Goal: Entertainment & Leisure: Consume media (video, audio)

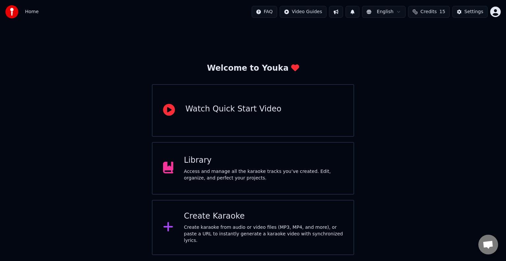
click at [210, 172] on div "Access and manage all the karaoke tracks you’ve created. Edit, organize, and pe…" at bounding box center [263, 175] width 159 height 13
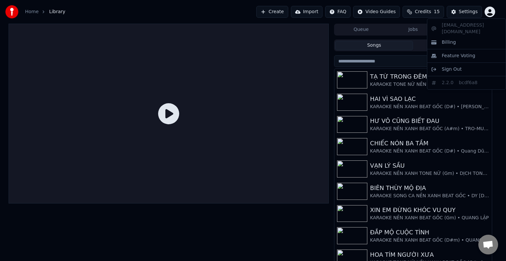
click at [490, 9] on html "Home Library Create Import FAQ Video Guides Credits 15 Settings Queue Jobs Libr…" at bounding box center [253, 130] width 506 height 261
click at [391, 120] on html "Home Library Create Import FAQ Video Guides Credits 15 Settings Queue Jobs Libr…" at bounding box center [253, 130] width 506 height 261
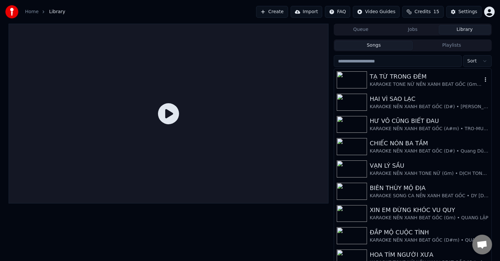
click at [405, 83] on div "KARAOKE TONE NỮ NỀN XANH BEAT GỐC (Gm) • [GEOGRAPHIC_DATA]" at bounding box center [426, 84] width 112 height 7
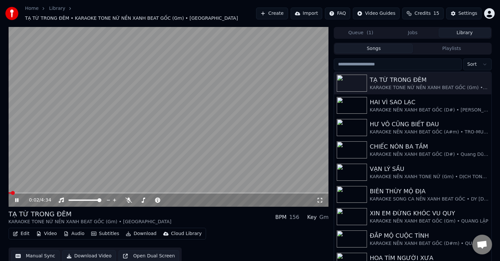
click at [195, 160] on video at bounding box center [169, 117] width 320 height 180
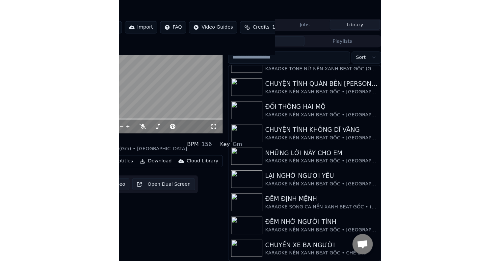
scroll to position [3, 0]
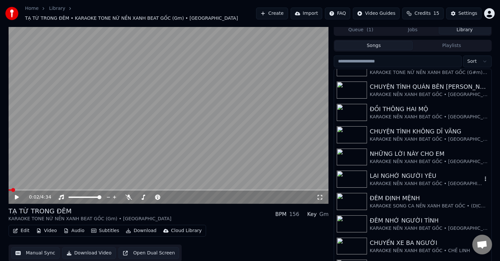
click at [412, 175] on div "LẠI NGHỚ NGƯỜI YÊU" at bounding box center [426, 175] width 112 height 9
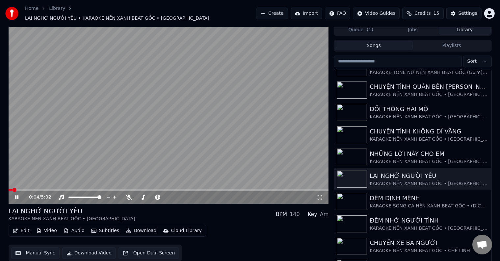
click at [17, 195] on icon at bounding box center [16, 197] width 3 height 4
click at [173, 228] on div "Cloud Library" at bounding box center [186, 231] width 31 height 7
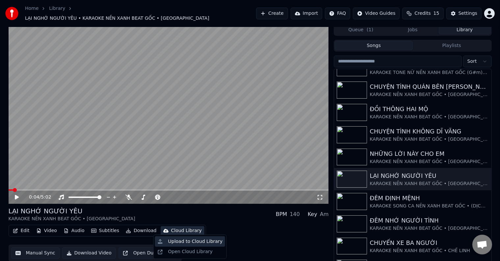
click at [180, 241] on div "Upload to Cloud Library" at bounding box center [195, 242] width 54 height 7
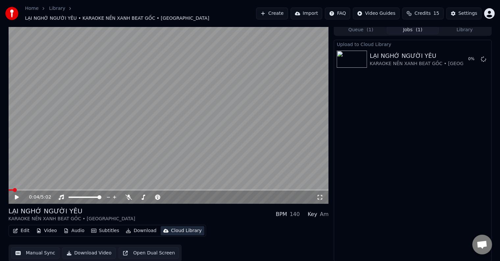
scroll to position [0, 0]
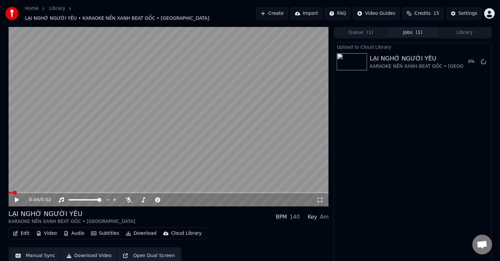
click at [466, 30] on button "Library" at bounding box center [465, 33] width 52 height 10
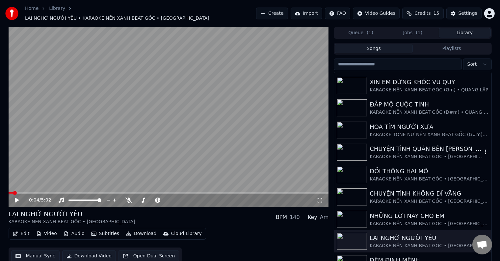
scroll to position [197, 0]
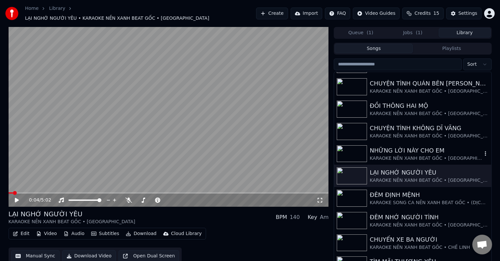
click at [402, 151] on div "NHỮNG LỜI NÀY CHO EM" at bounding box center [426, 150] width 112 height 9
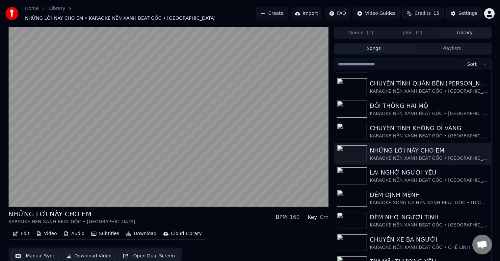
click at [176, 231] on div "Cloud Library" at bounding box center [186, 234] width 31 height 7
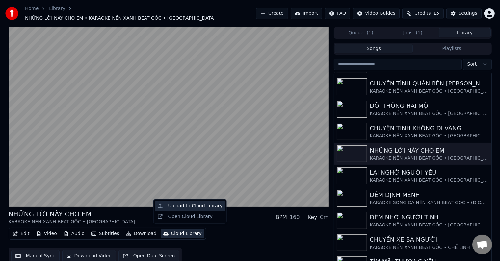
click at [193, 206] on div "Upload to Cloud Library" at bounding box center [195, 206] width 54 height 7
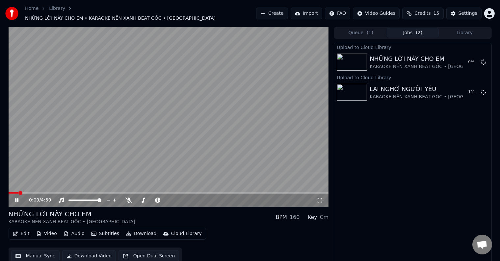
click at [470, 29] on button "Library" at bounding box center [465, 33] width 52 height 10
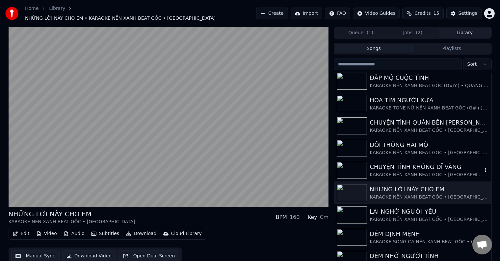
scroll to position [165, 0]
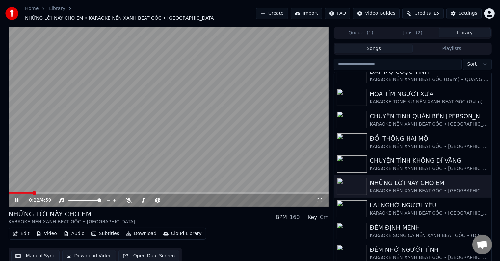
click at [94, 140] on video at bounding box center [169, 117] width 320 height 180
click at [414, 158] on div "CHUYỆN TÌNH KHÔNG DĨ VÃNG" at bounding box center [426, 160] width 112 height 9
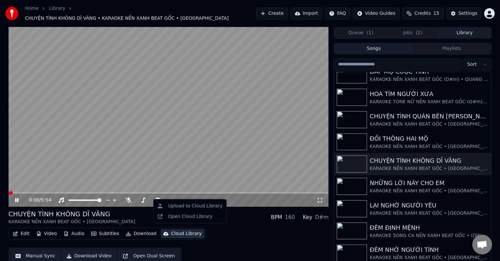
click at [179, 231] on div "Cloud Library" at bounding box center [186, 234] width 31 height 7
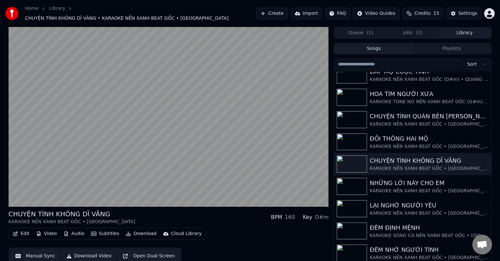
click at [212, 245] on div "Edit Video Audio Subtitles Download Cloud Library Manual Sync Download Video Op…" at bounding box center [169, 246] width 320 height 37
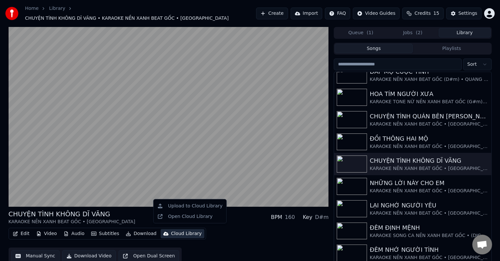
click at [179, 231] on div "Cloud Library" at bounding box center [186, 234] width 31 height 7
click at [190, 205] on div "Upload to Cloud Library" at bounding box center [195, 206] width 54 height 7
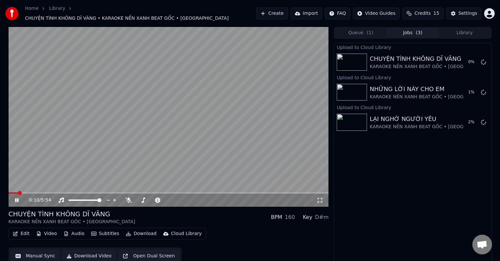
click at [462, 30] on button "Library" at bounding box center [465, 33] width 52 height 10
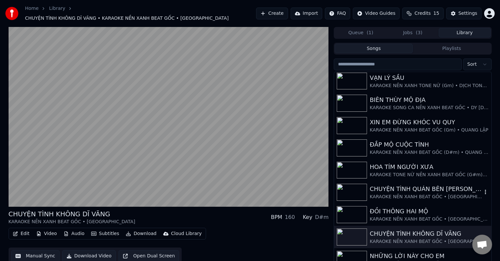
scroll to position [99, 0]
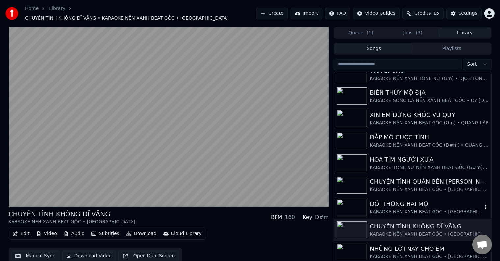
click at [417, 202] on div "ĐỒI THÔNG HAI MỘ" at bounding box center [426, 204] width 112 height 9
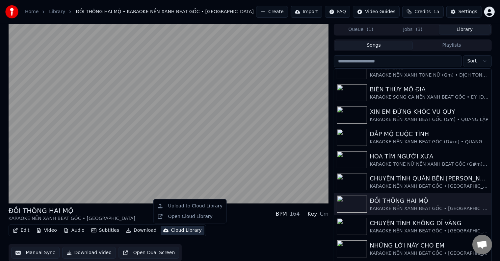
click at [178, 231] on div "Cloud Library" at bounding box center [186, 230] width 31 height 7
click at [193, 205] on div "Upload to Cloud Library" at bounding box center [195, 206] width 54 height 7
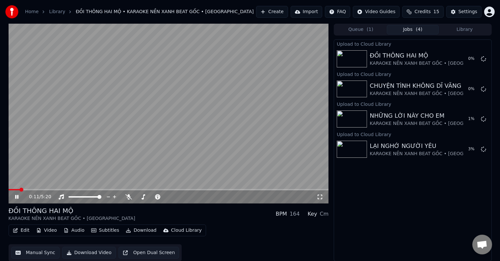
click at [464, 28] on button "Library" at bounding box center [465, 30] width 52 height 10
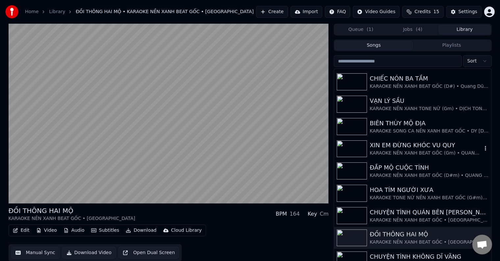
scroll to position [66, 0]
click at [409, 213] on div "CHUYỆN TÌNH QUÁN BÊN [PERSON_NAME]" at bounding box center [426, 211] width 112 height 9
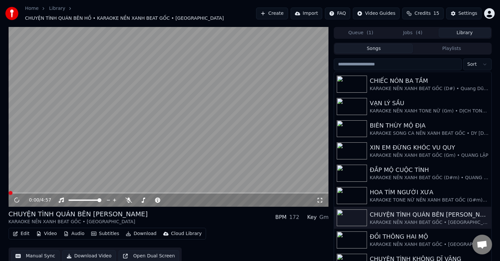
click at [176, 231] on div "Cloud Library" at bounding box center [186, 234] width 31 height 7
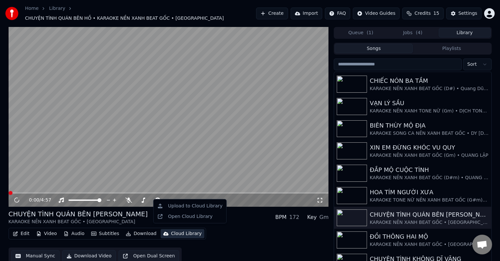
click at [214, 240] on div "Edit Video Audio Subtitles Download Cloud Library Manual Sync Download Video Op…" at bounding box center [169, 246] width 320 height 37
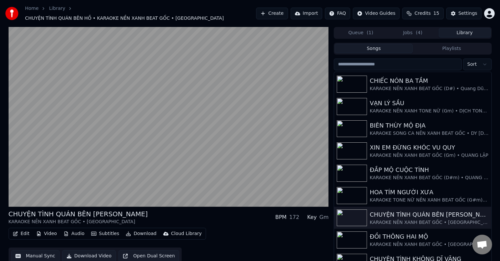
click at [179, 231] on div "Cloud Library" at bounding box center [186, 234] width 31 height 7
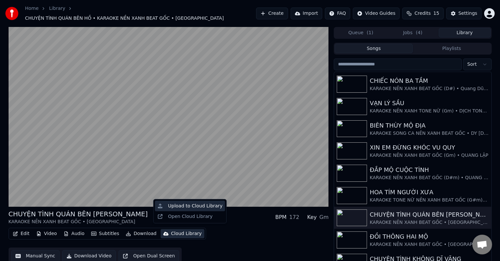
click at [189, 205] on div "Upload to Cloud Library" at bounding box center [195, 206] width 54 height 7
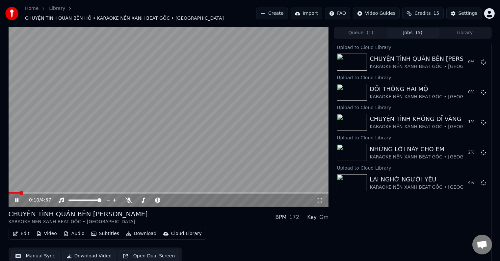
click at [367, 230] on div "Upload to Cloud Library CHUYỆN TÌNH QUÁN BÊN HỒ KARAOKE NỀN XANH BEAT GỐC • TRƯ…" at bounding box center [413, 154] width 158 height 222
click at [17, 198] on icon at bounding box center [21, 200] width 15 height 5
click at [470, 28] on button "Library" at bounding box center [465, 33] width 52 height 10
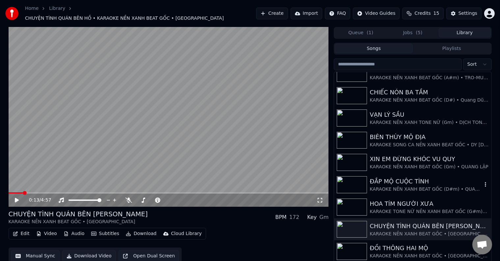
scroll to position [66, 0]
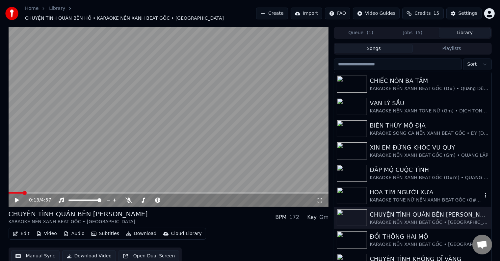
click at [410, 191] on div "HOA TÍM NGƯỜI XƯA" at bounding box center [426, 192] width 112 height 9
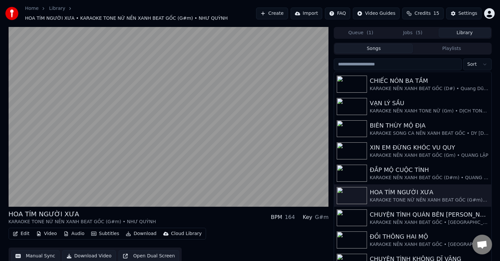
click at [182, 231] on div "Cloud Library" at bounding box center [186, 234] width 31 height 7
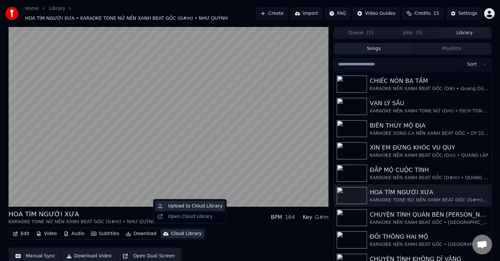
click at [189, 206] on div "Upload to Cloud Library" at bounding box center [195, 206] width 54 height 7
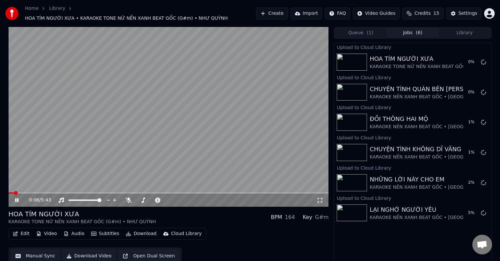
click at [466, 29] on button "Library" at bounding box center [465, 33] width 52 height 10
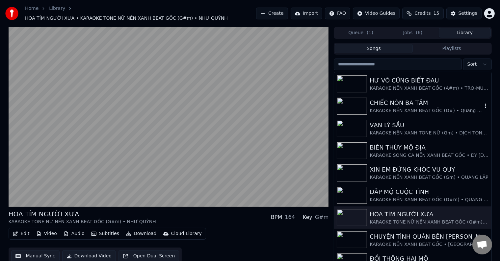
scroll to position [66, 0]
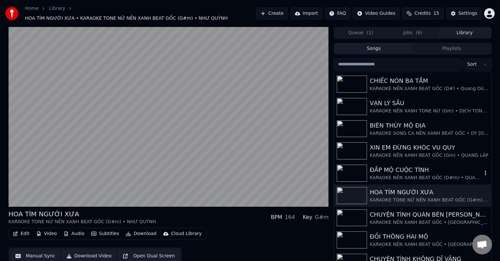
click at [409, 168] on div "ĐẮP MỘ CUỘC TÌNH" at bounding box center [426, 170] width 112 height 9
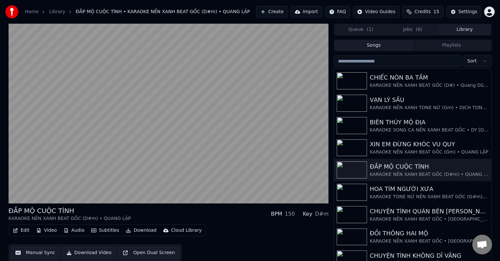
click at [180, 231] on div "Cloud Library" at bounding box center [186, 230] width 31 height 7
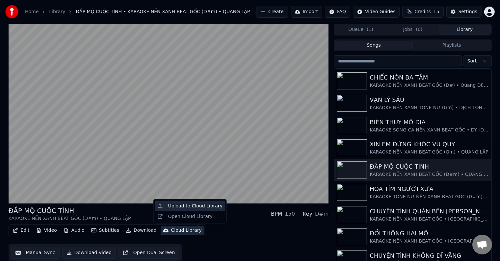
click at [189, 206] on div "Upload to Cloud Library" at bounding box center [195, 206] width 54 height 7
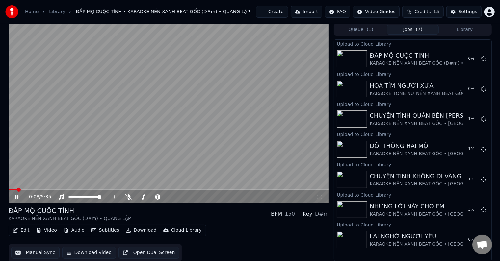
click at [465, 29] on button "Library" at bounding box center [465, 30] width 52 height 10
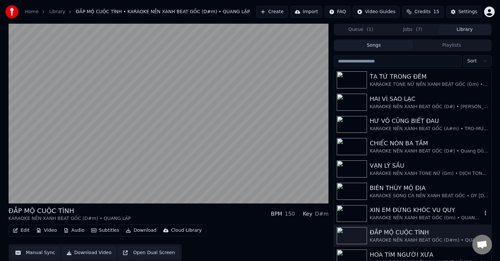
click at [400, 212] on div "XIN EM ĐỪNG KHÓC VU QUY" at bounding box center [426, 210] width 112 height 9
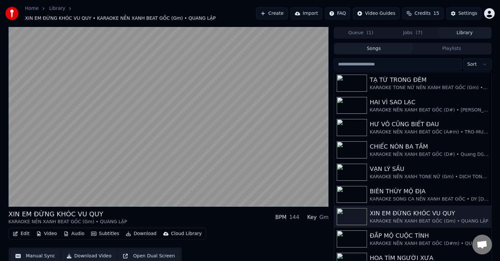
click at [182, 231] on div "Cloud Library" at bounding box center [186, 234] width 31 height 7
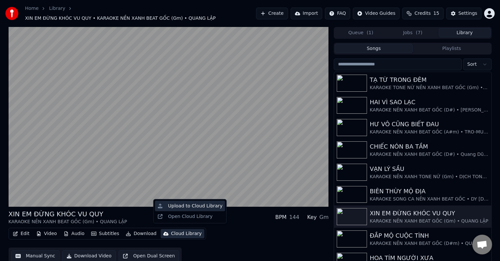
click at [188, 206] on div "Upload to Cloud Library" at bounding box center [195, 206] width 54 height 7
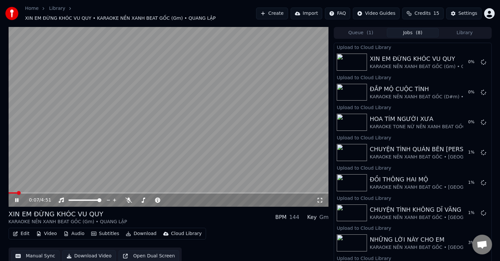
click at [465, 30] on button "Library" at bounding box center [465, 33] width 52 height 10
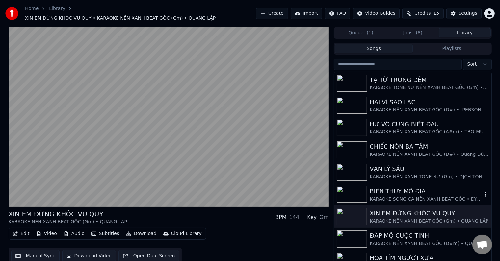
click at [413, 189] on div "BIÊN THÙY MỘ ĐỊA" at bounding box center [426, 191] width 112 height 9
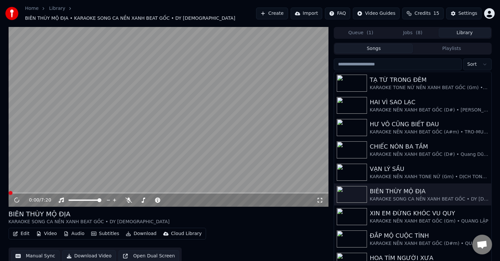
click at [430, 13] on span "Credits" at bounding box center [422, 13] width 16 height 7
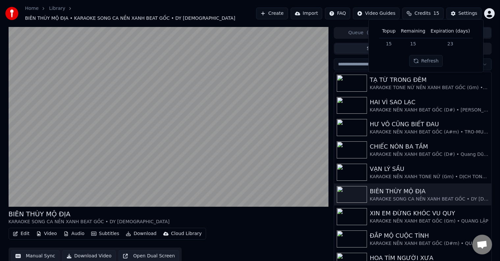
click at [340, 31] on button "Queue ( 1 )" at bounding box center [361, 33] width 52 height 10
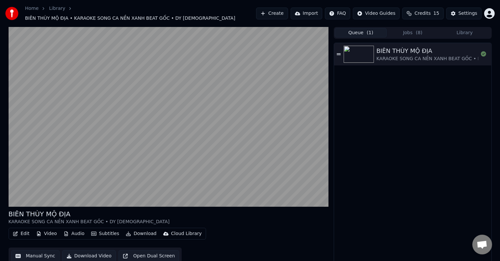
click at [365, 28] on button "Queue ( 1 )" at bounding box center [361, 33] width 52 height 10
click at [410, 29] on button "Jobs ( 8 )" at bounding box center [413, 33] width 52 height 10
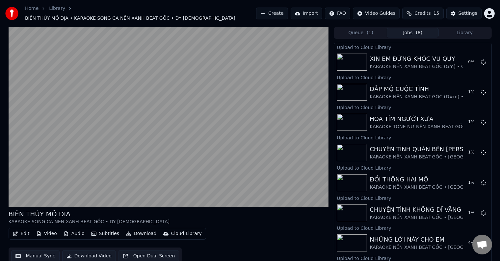
click at [467, 28] on button "Library" at bounding box center [465, 33] width 52 height 10
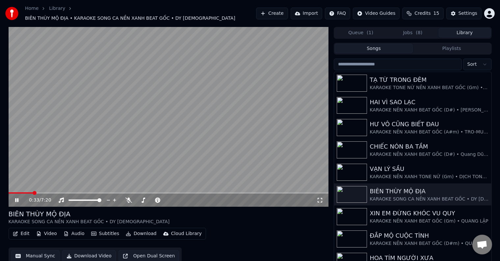
click at [184, 231] on div "Cloud Library" at bounding box center [186, 234] width 31 height 7
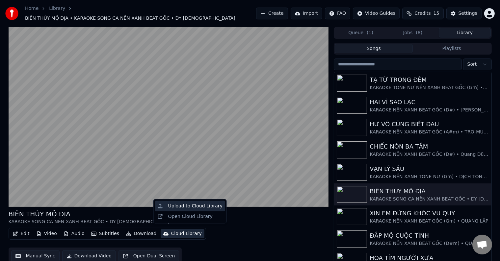
click at [191, 205] on div "Upload to Cloud Library" at bounding box center [195, 206] width 54 height 7
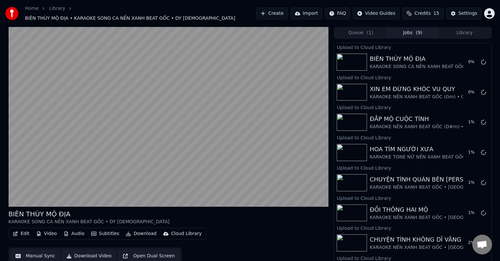
click at [466, 28] on button "Library" at bounding box center [465, 33] width 52 height 10
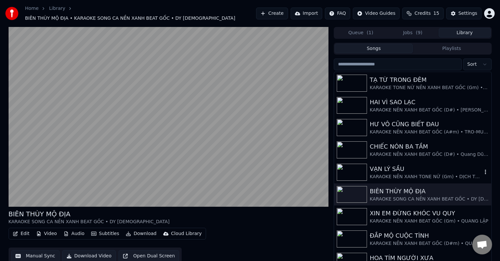
click at [397, 168] on div "VẠN LÝ SẦU" at bounding box center [426, 169] width 112 height 9
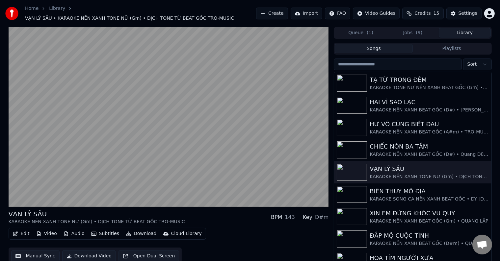
click at [182, 231] on div "Cloud Library" at bounding box center [186, 234] width 31 height 7
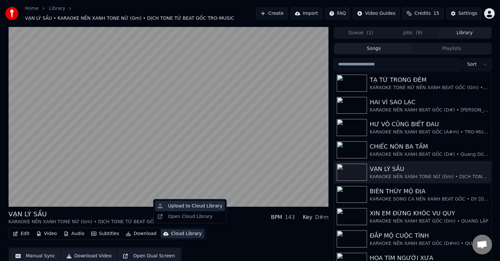
click at [189, 206] on div "Upload to Cloud Library" at bounding box center [195, 206] width 54 height 7
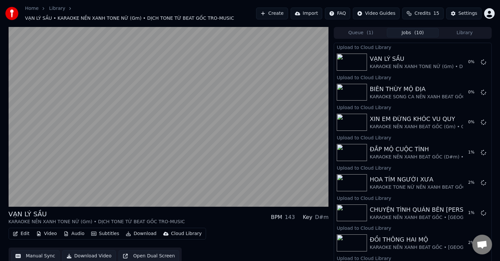
click at [465, 29] on button "Library" at bounding box center [465, 33] width 52 height 10
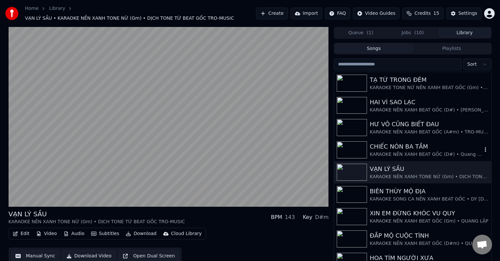
click at [402, 144] on div "CHIẾC NÓN BA TẦM" at bounding box center [426, 146] width 112 height 9
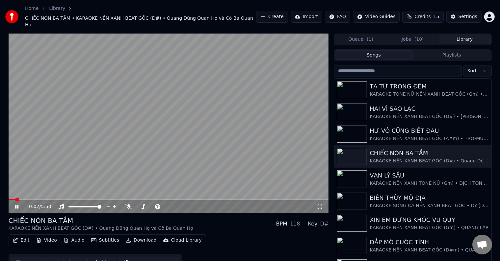
click at [182, 237] on div "Cloud Library" at bounding box center [186, 240] width 31 height 7
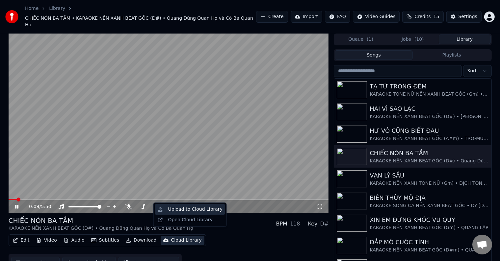
click at [193, 211] on div "Upload to Cloud Library" at bounding box center [195, 209] width 54 height 7
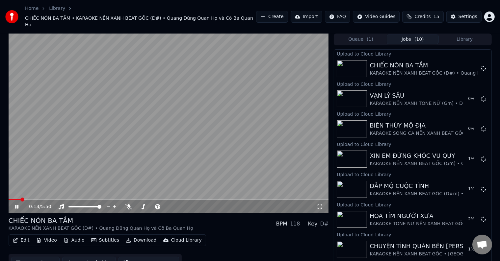
click at [467, 35] on button "Library" at bounding box center [465, 40] width 52 height 10
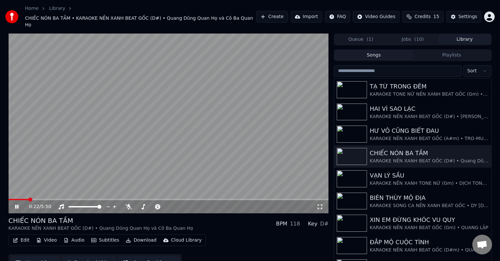
click at [414, 35] on button "Jobs ( 10 )" at bounding box center [413, 40] width 52 height 10
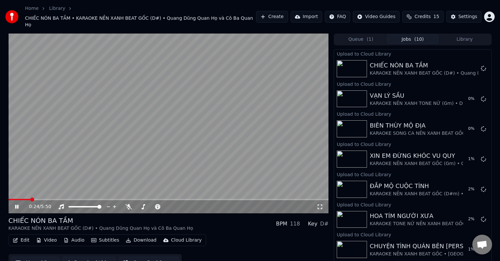
click at [469, 35] on button "Library" at bounding box center [465, 40] width 52 height 10
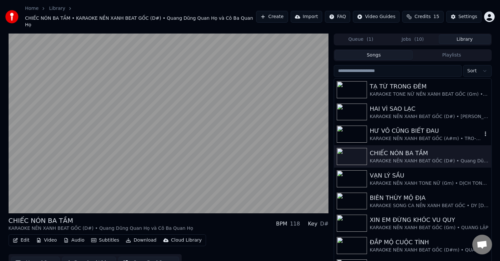
click at [403, 126] on div "HƯ VÔ CŨNG BIẾT ĐAU" at bounding box center [426, 130] width 112 height 9
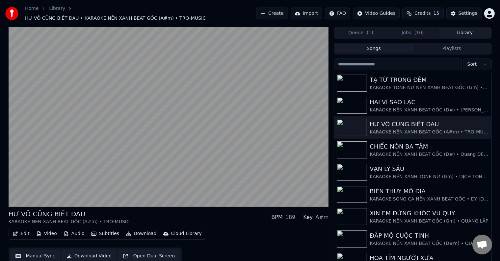
click at [182, 231] on div "Cloud Library" at bounding box center [186, 234] width 31 height 7
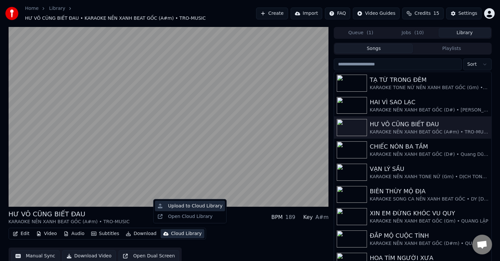
click at [190, 206] on div "Upload to Cloud Library" at bounding box center [195, 206] width 54 height 7
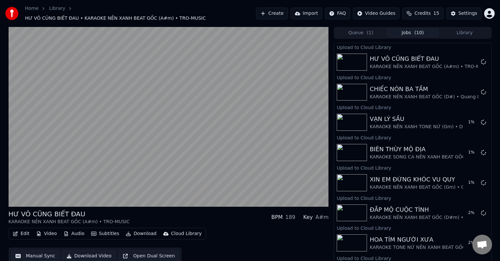
click at [465, 29] on button "Library" at bounding box center [465, 33] width 52 height 10
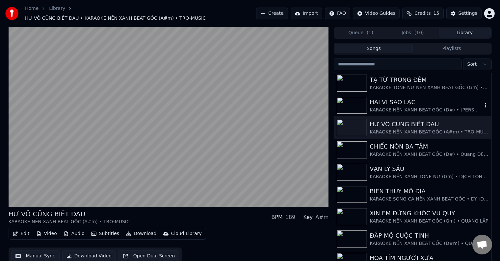
click at [392, 100] on div "HAI VÌ SAO LẠC" at bounding box center [426, 102] width 112 height 9
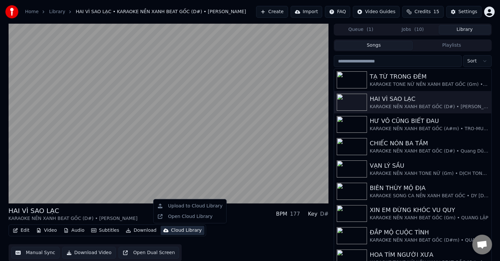
click at [185, 231] on div "Cloud Library" at bounding box center [186, 230] width 31 height 7
click at [196, 207] on div "Upload to Cloud Library" at bounding box center [195, 206] width 54 height 7
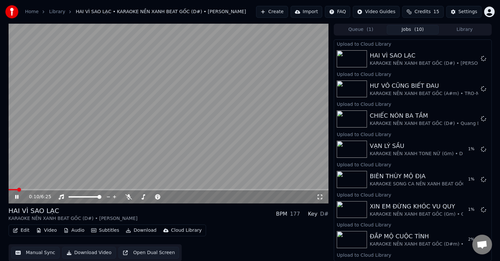
click at [463, 30] on button "Library" at bounding box center [465, 30] width 52 height 10
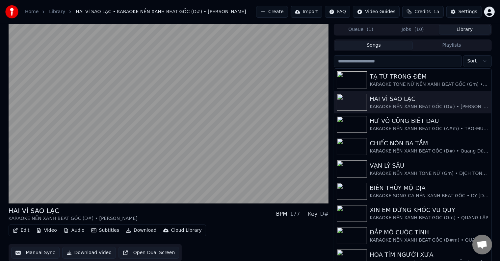
click at [412, 30] on button "Jobs ( 10 )" at bounding box center [413, 30] width 52 height 10
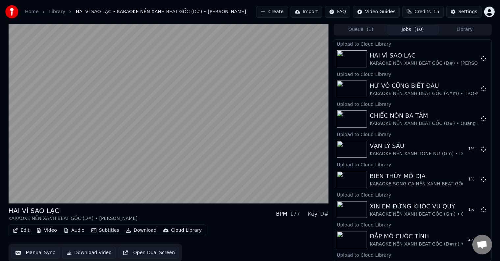
click at [469, 29] on button "Library" at bounding box center [465, 30] width 52 height 10
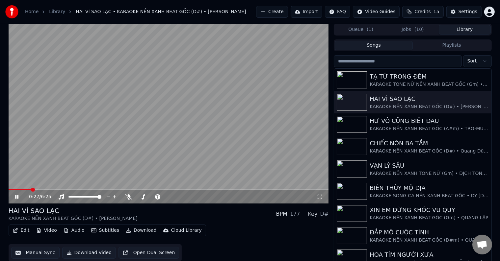
click at [465, 30] on button "Library" at bounding box center [465, 30] width 52 height 10
click at [415, 30] on span "( 10 )" at bounding box center [419, 29] width 10 height 7
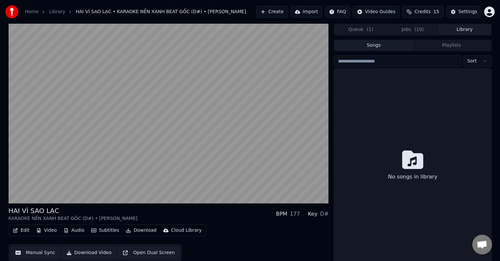
click at [465, 29] on button "Library" at bounding box center [465, 30] width 52 height 10
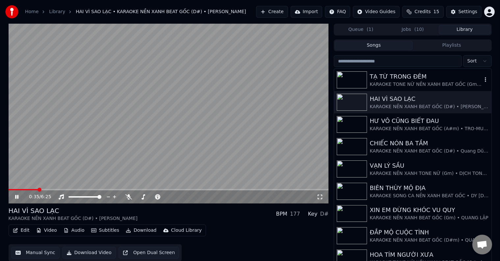
click at [406, 79] on div "TẠ TỪ TRONG ĐÊM" at bounding box center [426, 76] width 112 height 9
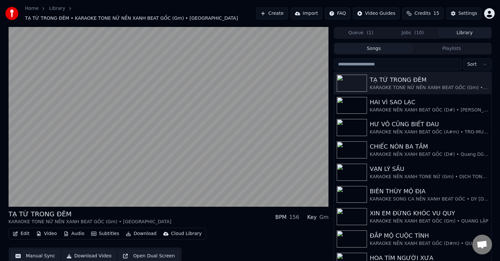
click at [182, 231] on div "Cloud Library" at bounding box center [186, 234] width 31 height 7
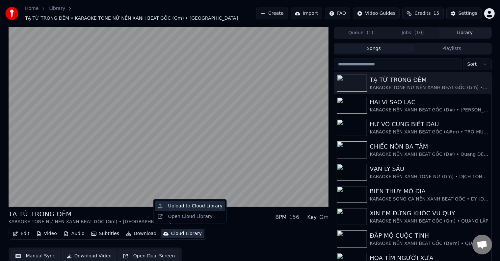
click at [185, 207] on div "Upload to Cloud Library" at bounding box center [195, 206] width 54 height 7
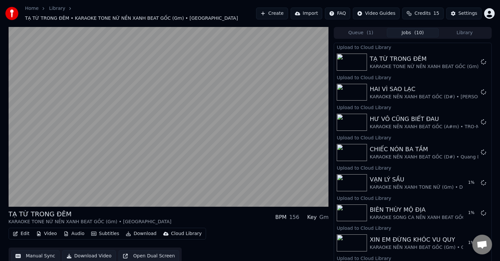
click at [419, 30] on span "( 10 )" at bounding box center [419, 33] width 10 height 7
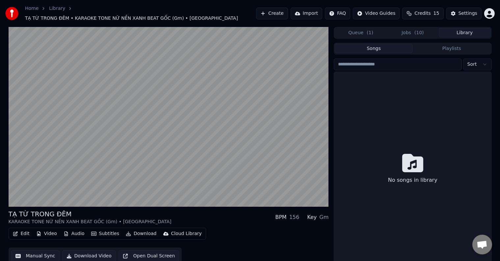
click at [472, 30] on button "Library" at bounding box center [465, 33] width 52 height 10
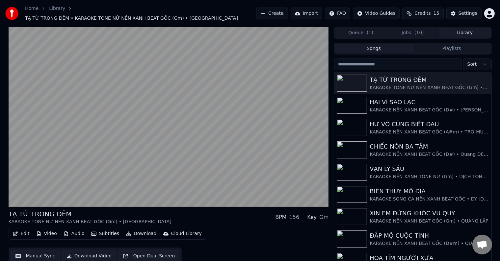
click at [413, 30] on button "Jobs ( 10 )" at bounding box center [413, 33] width 52 height 10
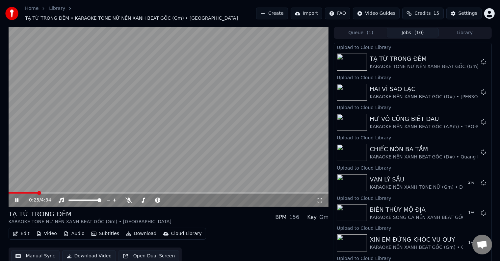
click at [16, 198] on icon at bounding box center [21, 200] width 15 height 5
click at [409, 29] on button "Jobs ( 10 )" at bounding box center [413, 33] width 52 height 10
